Goal: Information Seeking & Learning: Learn about a topic

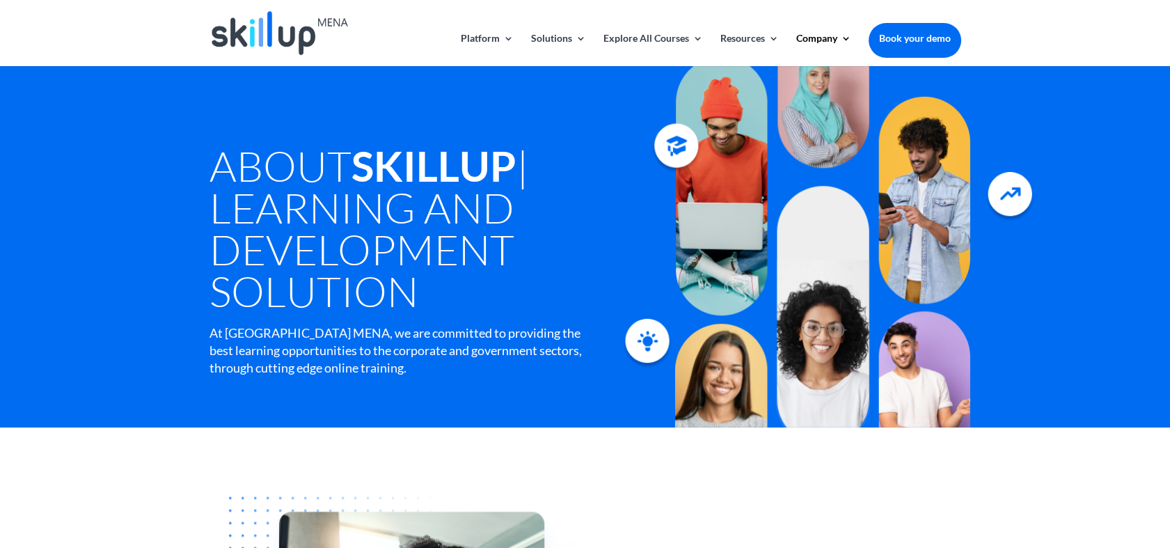
click at [9, 244] on div "About SkillUp | Learning and Development Solution At [GEOGRAPHIC_DATA], we are …" at bounding box center [585, 246] width 1170 height 361
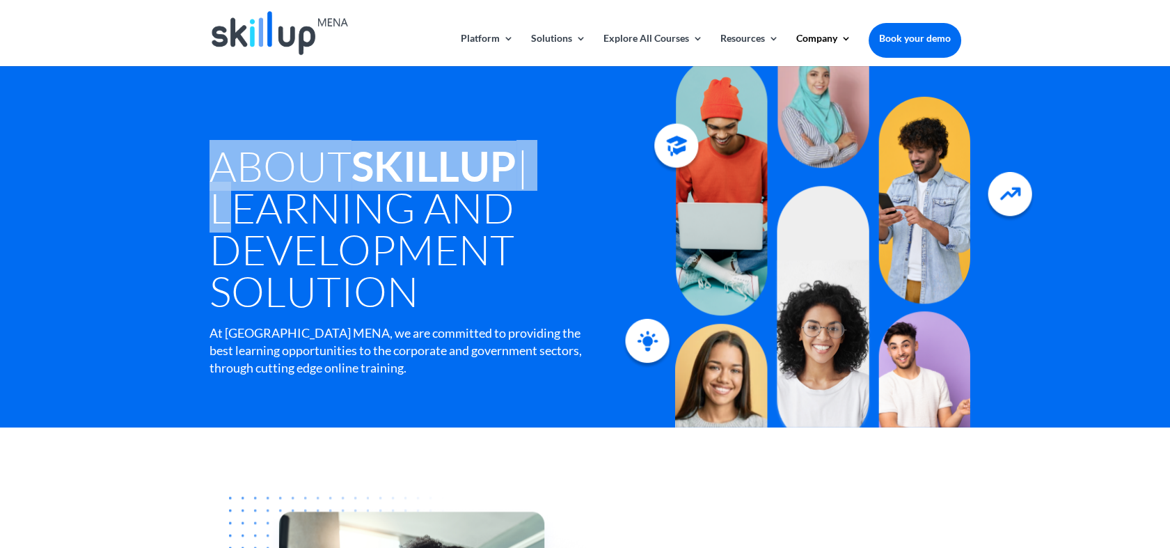
drag, startPoint x: 122, startPoint y: 210, endPoint x: 170, endPoint y: 122, distance: 100.0
click at [170, 122] on div "About SkillUp | Learning and Development Solution At [GEOGRAPHIC_DATA], we are …" at bounding box center [585, 246] width 1170 height 361
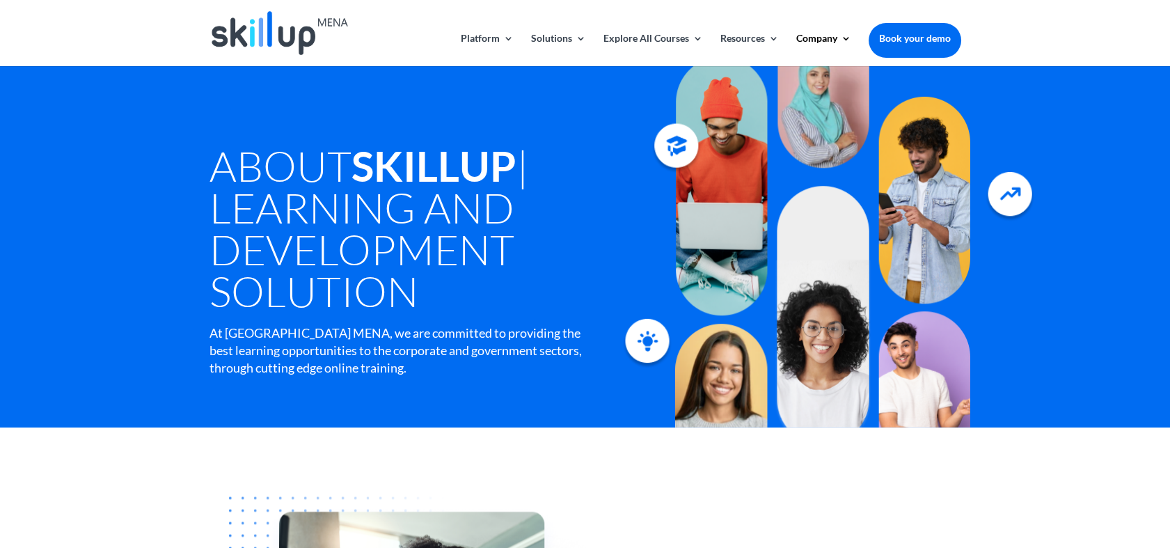
drag, startPoint x: 170, startPoint y: 122, endPoint x: 319, endPoint y: 209, distance: 172.1
click at [319, 209] on h1 "About SkillUp | Learning and Development Solution" at bounding box center [426, 232] width 434 height 174
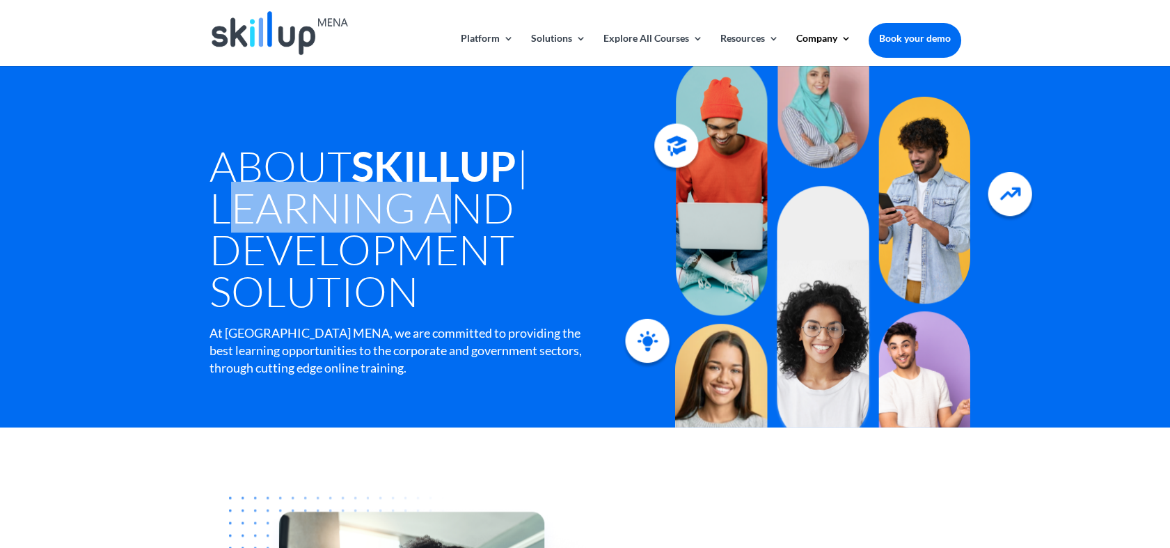
click at [319, 209] on h1 "About SkillUp | Learning and Development Solution" at bounding box center [426, 232] width 434 height 174
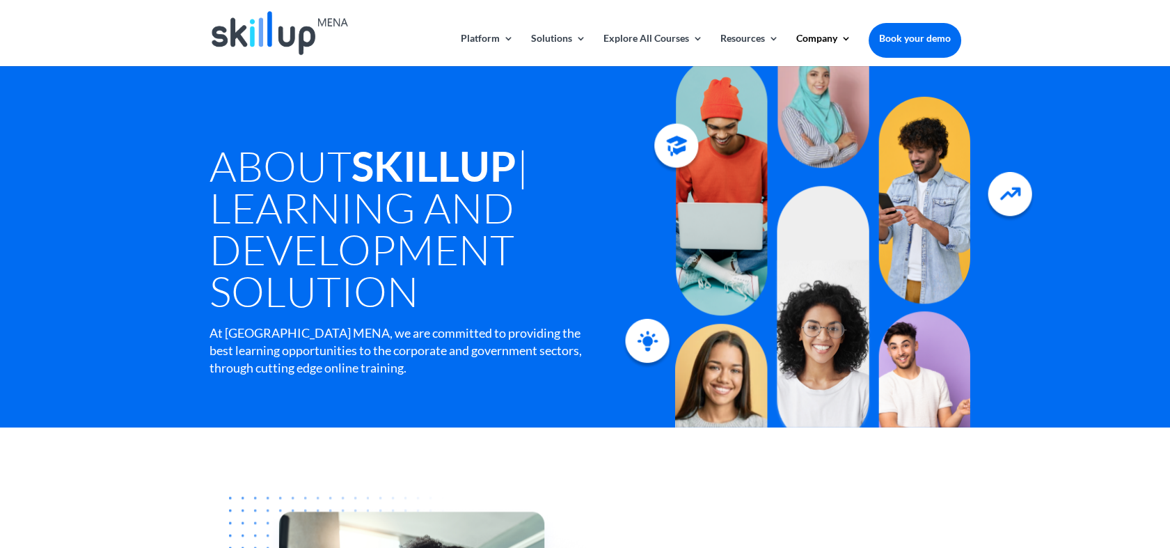
click at [319, 209] on h1 "About SkillUp | Learning and Development Solution" at bounding box center [426, 232] width 434 height 174
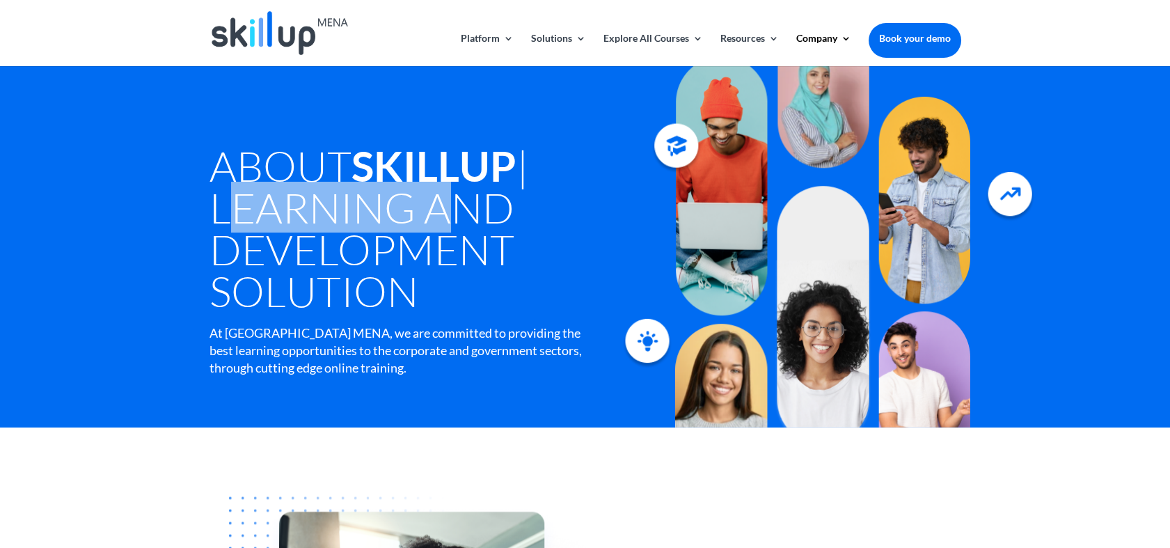
click at [319, 209] on h1 "About SkillUp | Learning and Development Solution" at bounding box center [426, 232] width 434 height 174
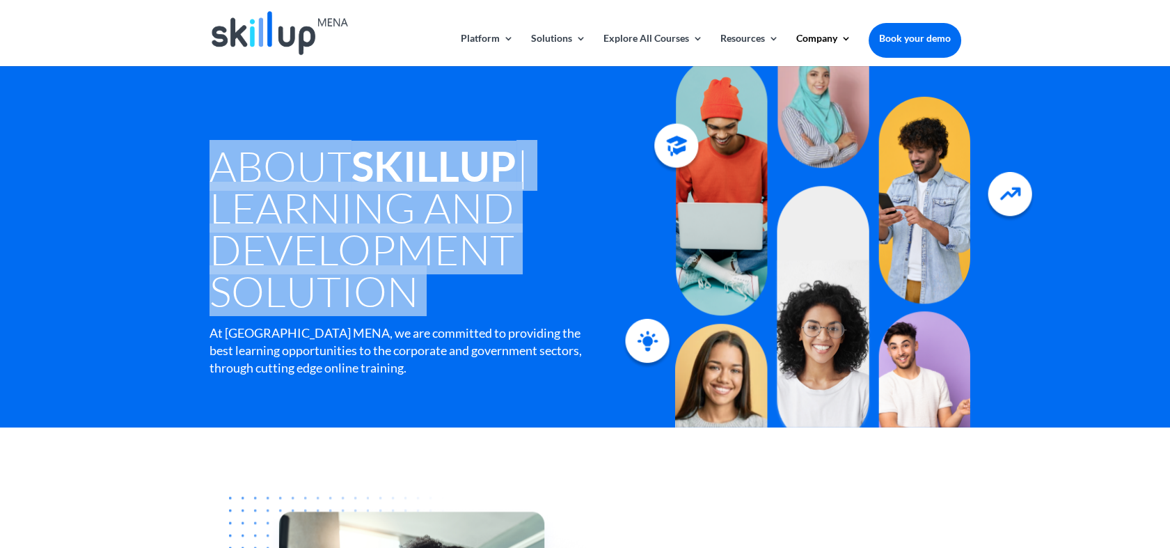
click at [319, 209] on h1 "About SkillUp | Learning and Development Solution" at bounding box center [426, 232] width 434 height 174
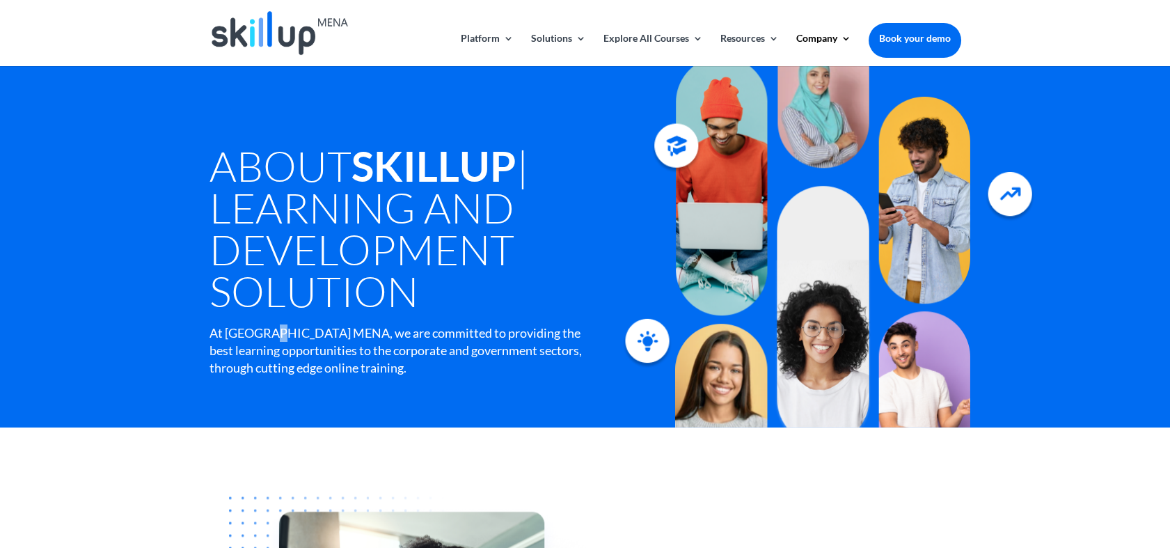
drag, startPoint x: 319, startPoint y: 209, endPoint x: 262, endPoint y: 338, distance: 141.4
click at [262, 338] on div "At [GEOGRAPHIC_DATA] MENA, we are committed to providing the best learning oppo…" at bounding box center [396, 350] width 374 height 53
